Goal: Information Seeking & Learning: Find contact information

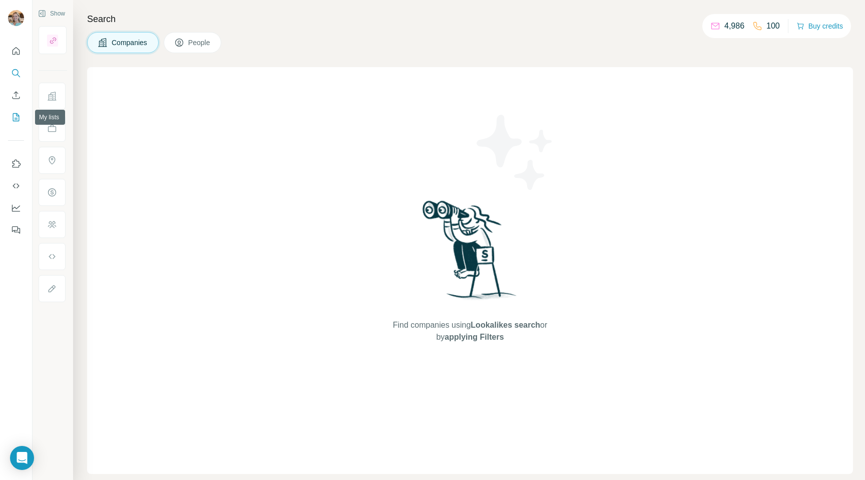
click at [18, 118] on icon "My lists" at bounding box center [16, 117] width 10 height 10
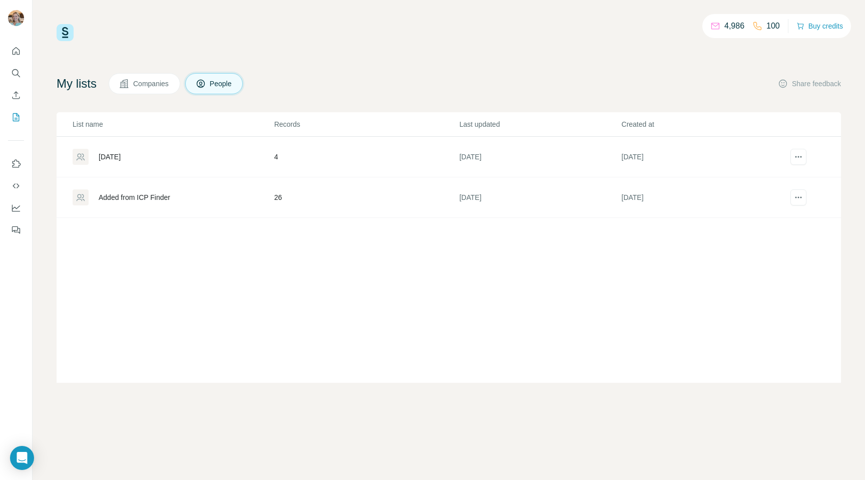
click at [150, 202] on div "Added from ICP Finder" at bounding box center [173, 197] width 201 height 16
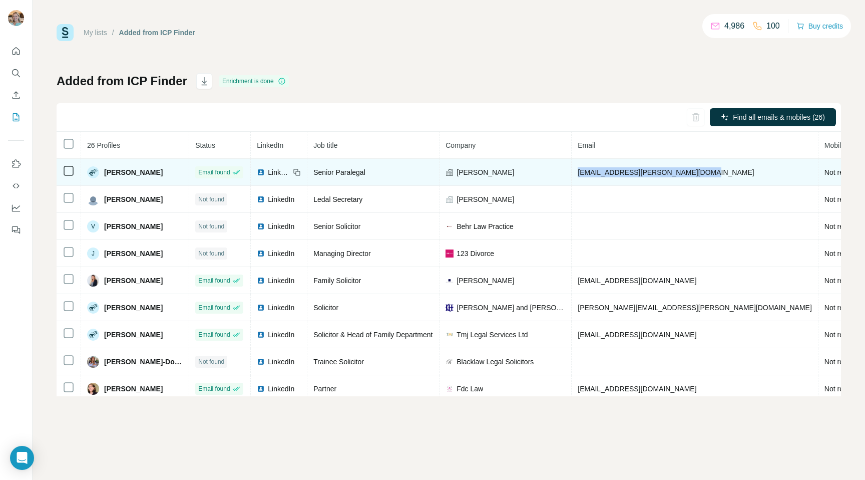
drag, startPoint x: 566, startPoint y: 173, endPoint x: 682, endPoint y: 172, distance: 115.7
click at [682, 172] on td "[EMAIL_ADDRESS][PERSON_NAME][DOMAIN_NAME]" at bounding box center [695, 172] width 247 height 27
copy span "[EMAIL_ADDRESS][PERSON_NAME][DOMAIN_NAME]"
click at [257, 172] on img at bounding box center [261, 172] width 8 height 8
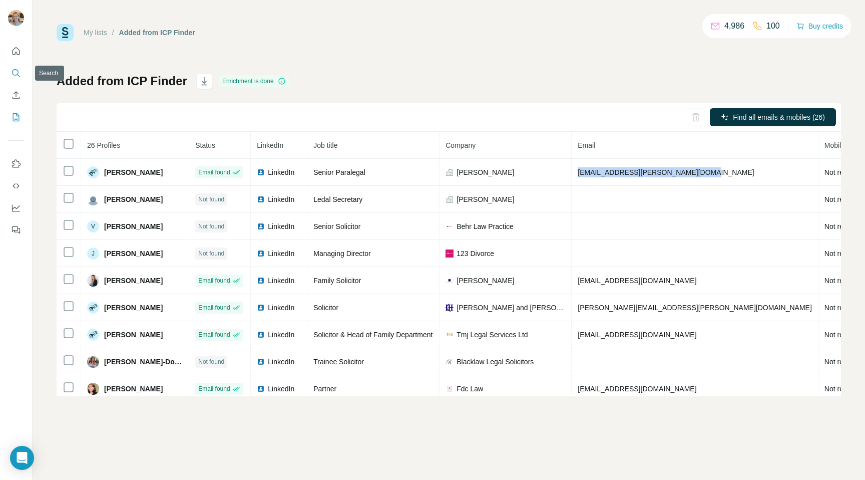
click at [17, 69] on icon "Search" at bounding box center [16, 73] width 10 height 10
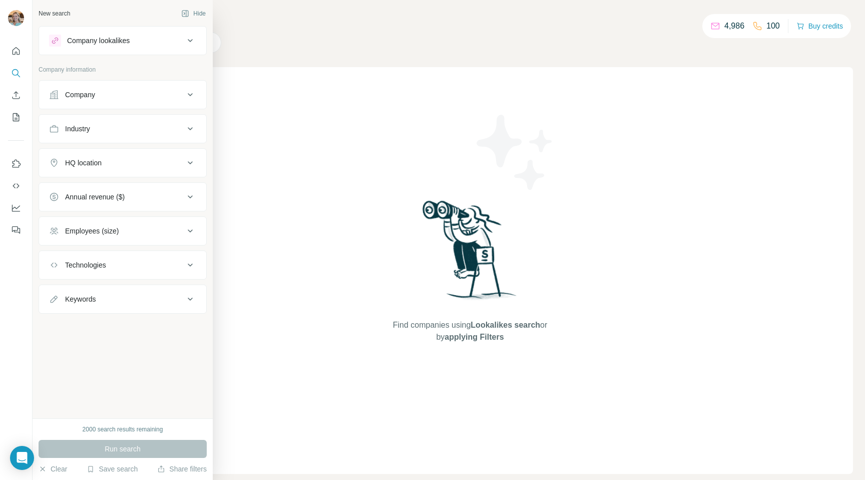
click at [82, 95] on div "Company" at bounding box center [80, 95] width 30 height 10
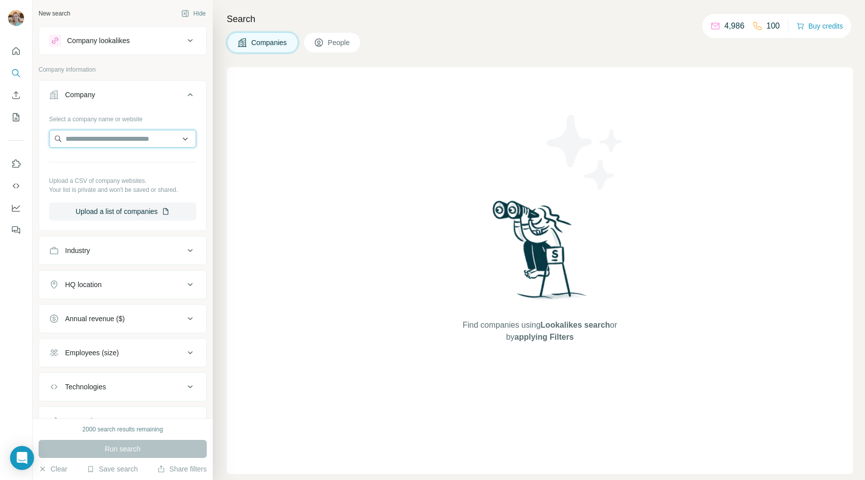
click at [102, 139] on input "text" at bounding box center [122, 139] width 147 height 18
paste input "**********"
type input "**********"
click at [126, 160] on div "[PERSON_NAME][DOMAIN_NAME]" at bounding box center [123, 165] width 142 height 27
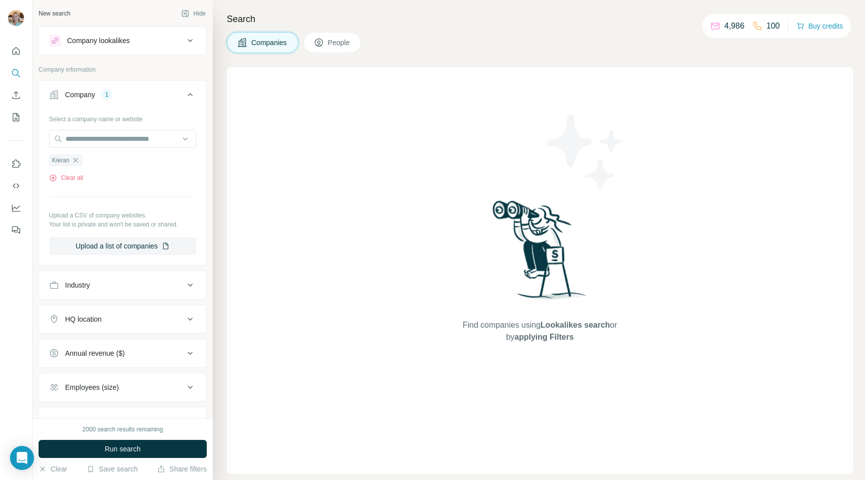
click at [314, 42] on button "People" at bounding box center [332, 42] width 58 height 21
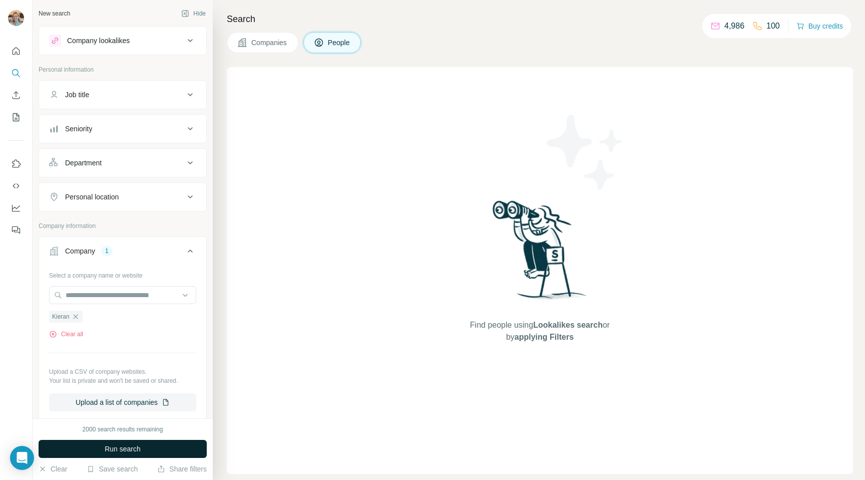
click at [100, 449] on button "Run search" at bounding box center [123, 449] width 168 height 18
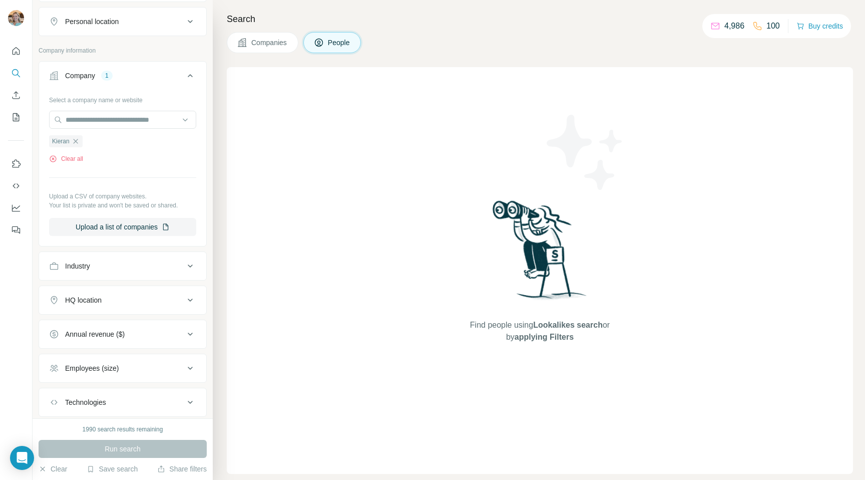
scroll to position [119, 0]
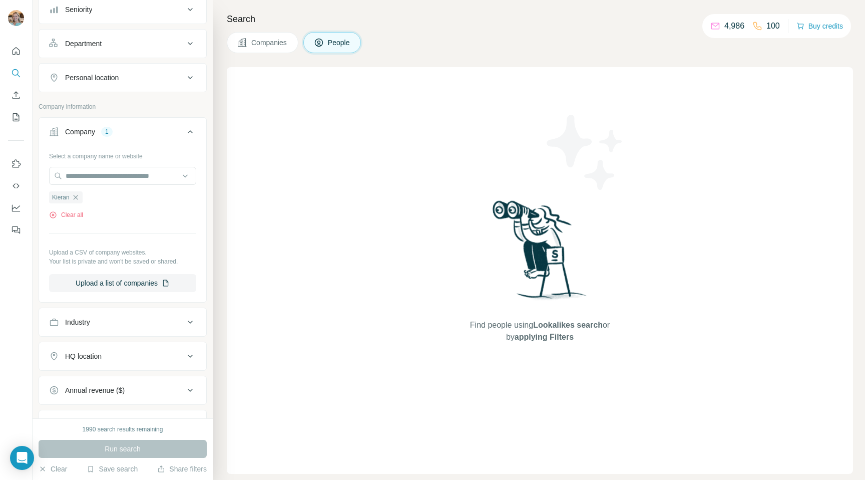
click at [247, 40] on icon at bounding box center [242, 43] width 10 height 10
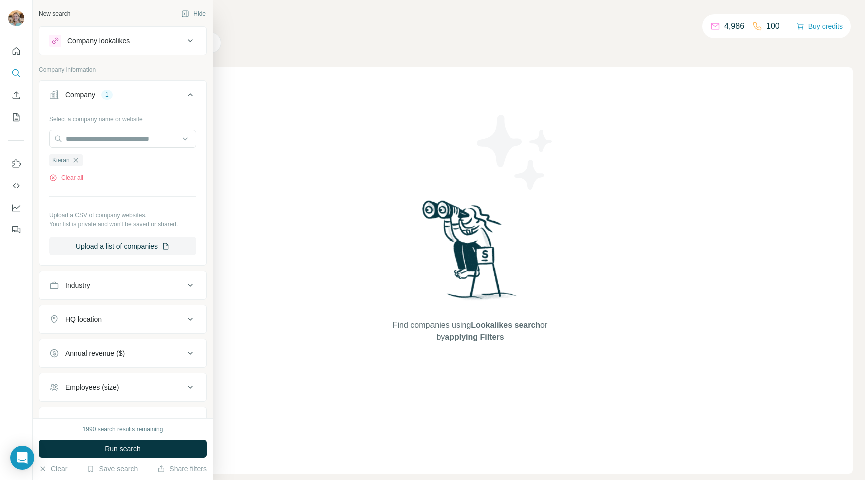
scroll to position [80, 0]
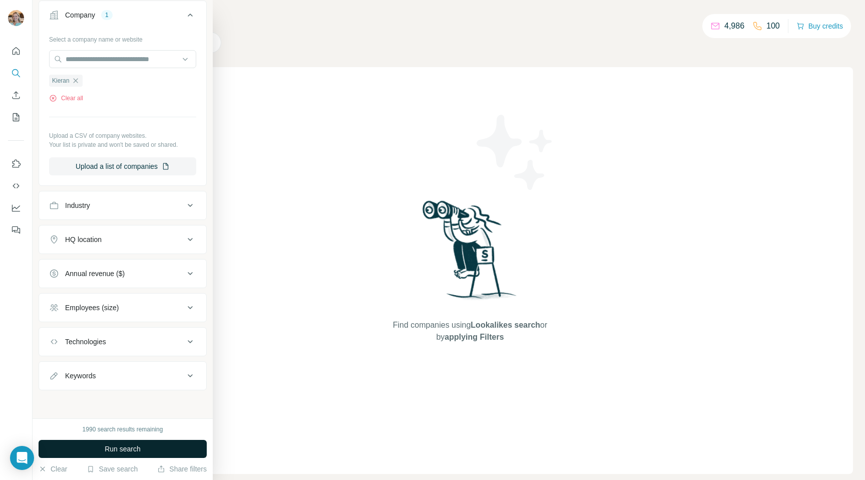
click at [101, 450] on button "Run search" at bounding box center [123, 449] width 168 height 18
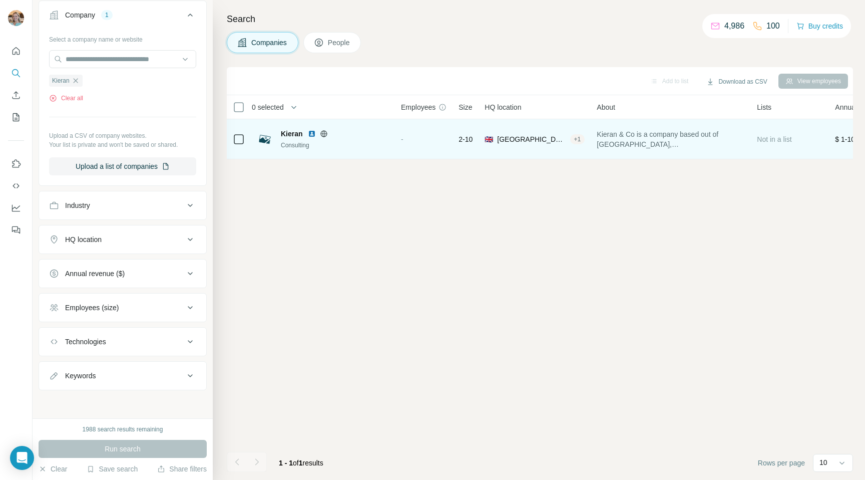
click at [289, 134] on span "Kieran" at bounding box center [292, 134] width 22 height 10
click at [311, 133] on img at bounding box center [312, 134] width 8 height 8
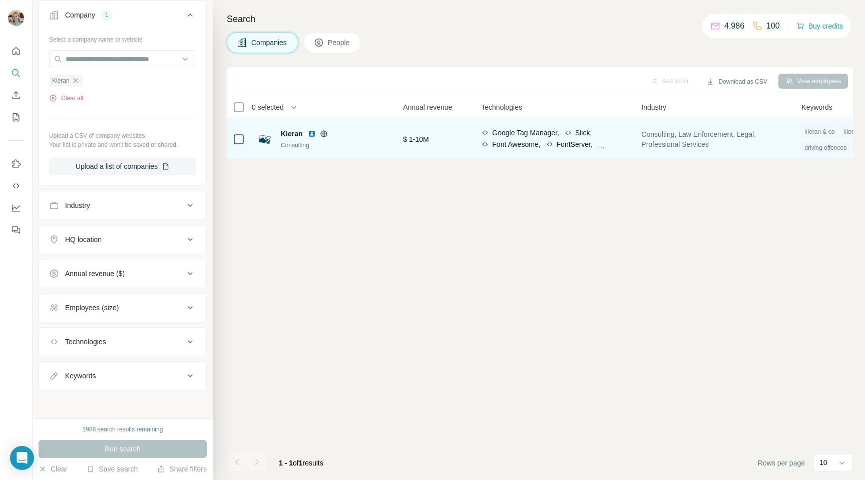
scroll to position [0, 538]
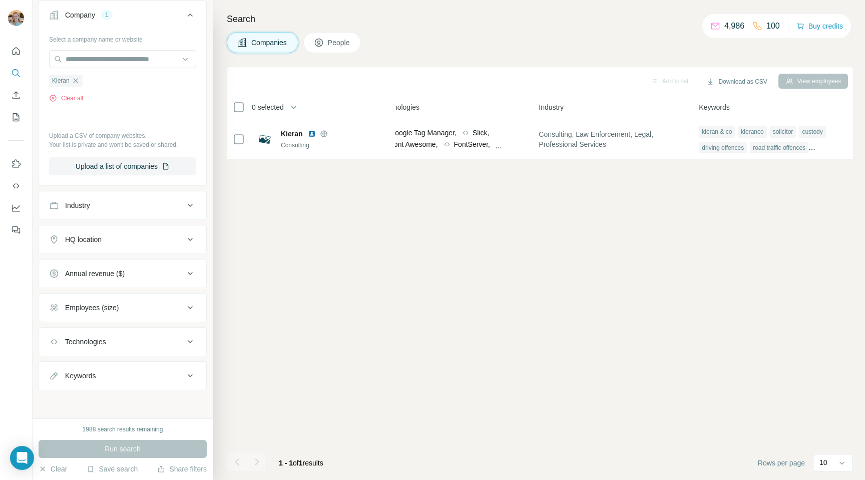
click at [340, 57] on div "Search Companies People Add to list Download as CSV View employees 0 selected C…" at bounding box center [539, 240] width 652 height 480
click at [340, 38] on span "People" at bounding box center [339, 43] width 23 height 10
